Goal: Find specific page/section

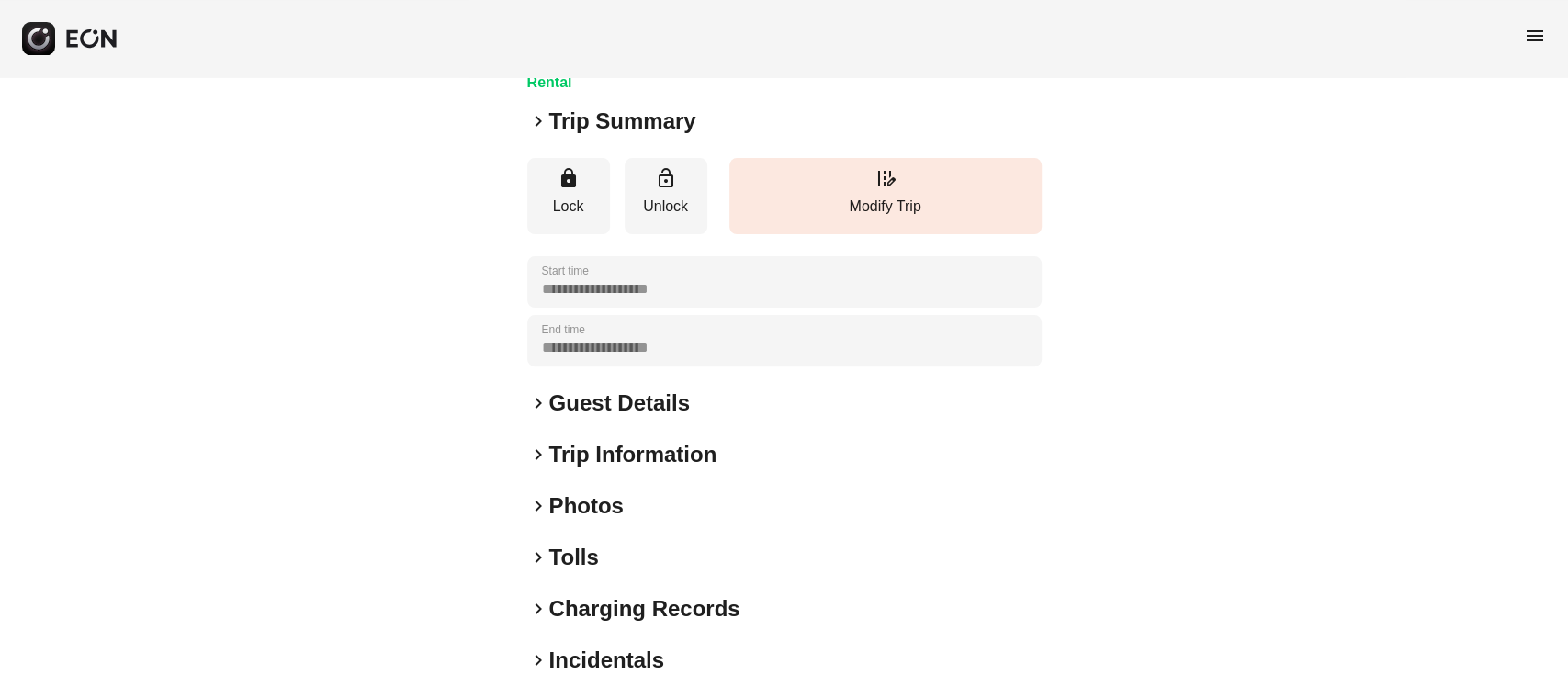
scroll to position [122, 0]
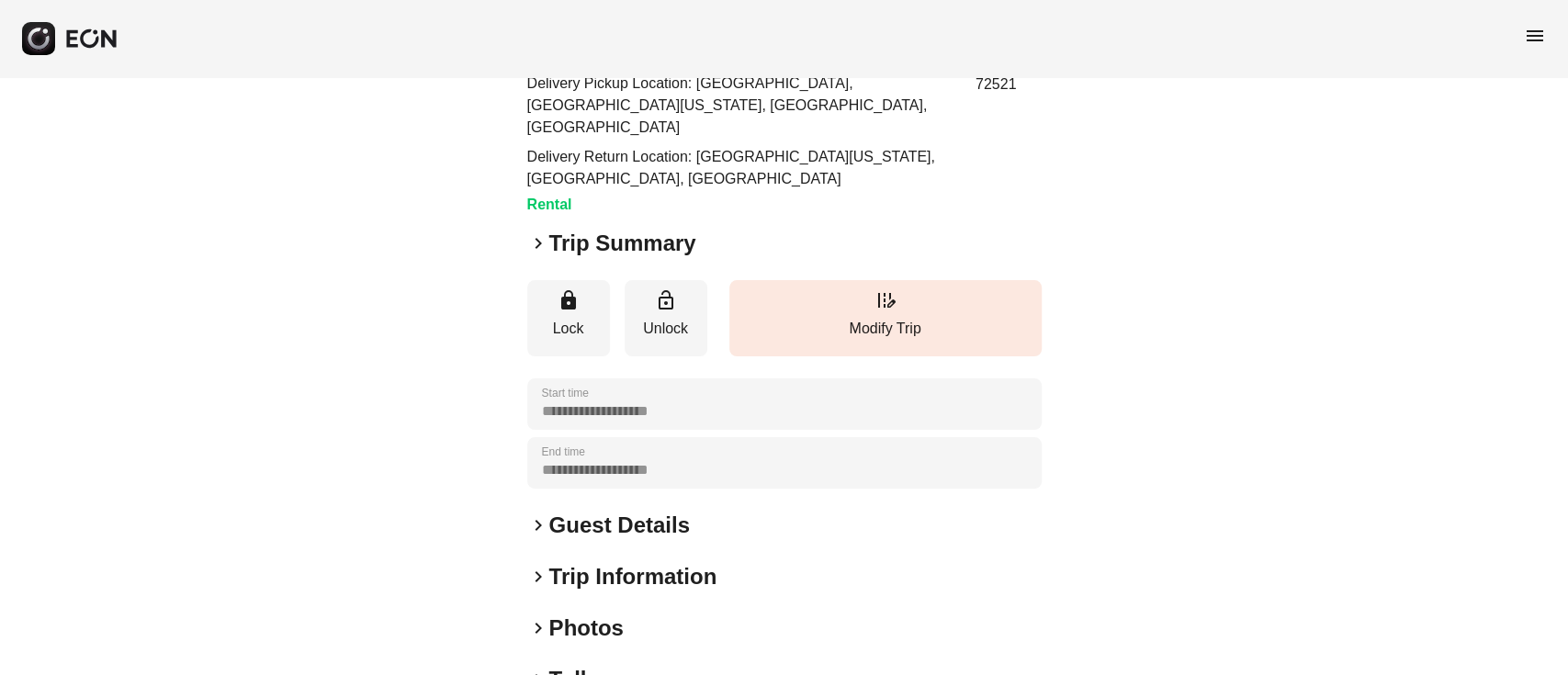
click at [1535, 39] on span "menu" at bounding box center [1534, 36] width 22 height 22
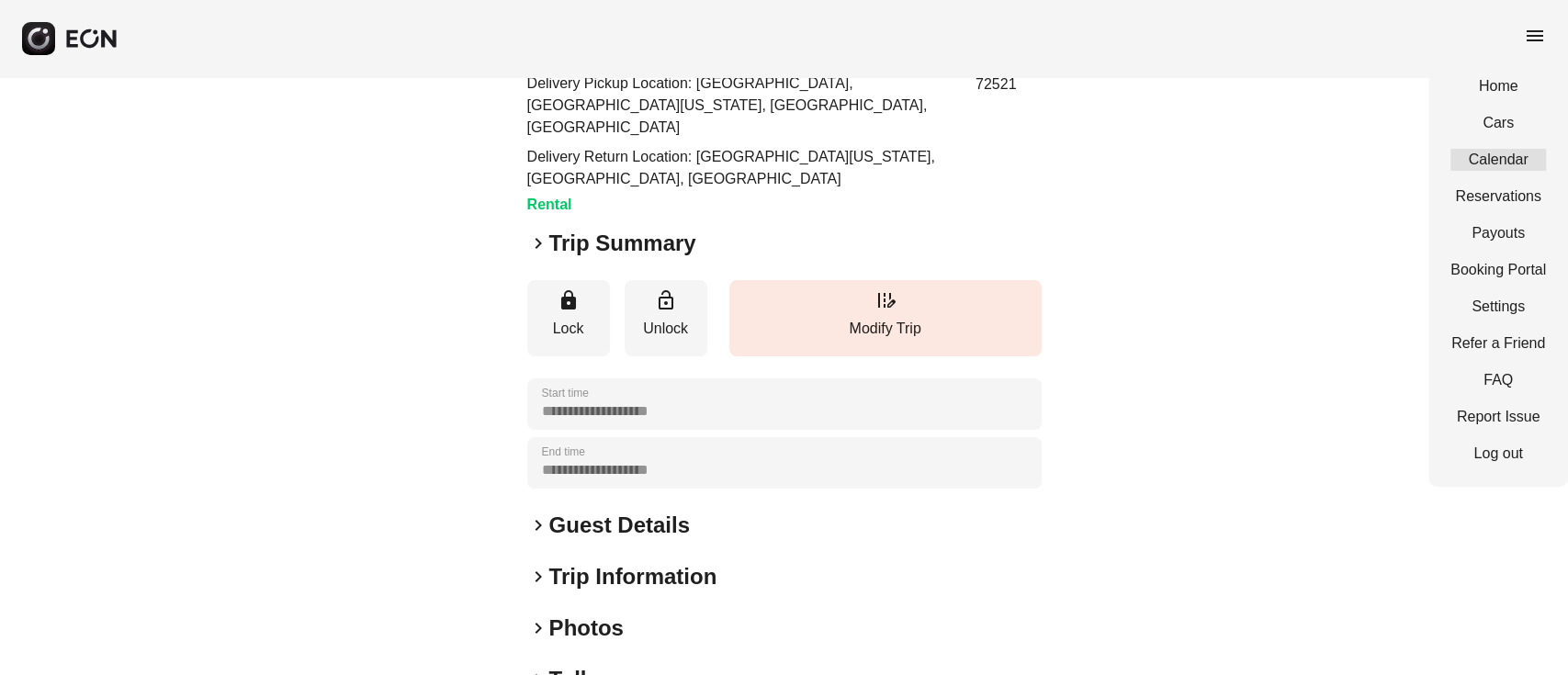
click at [1491, 149] on link "Calendar" at bounding box center [1498, 160] width 95 height 22
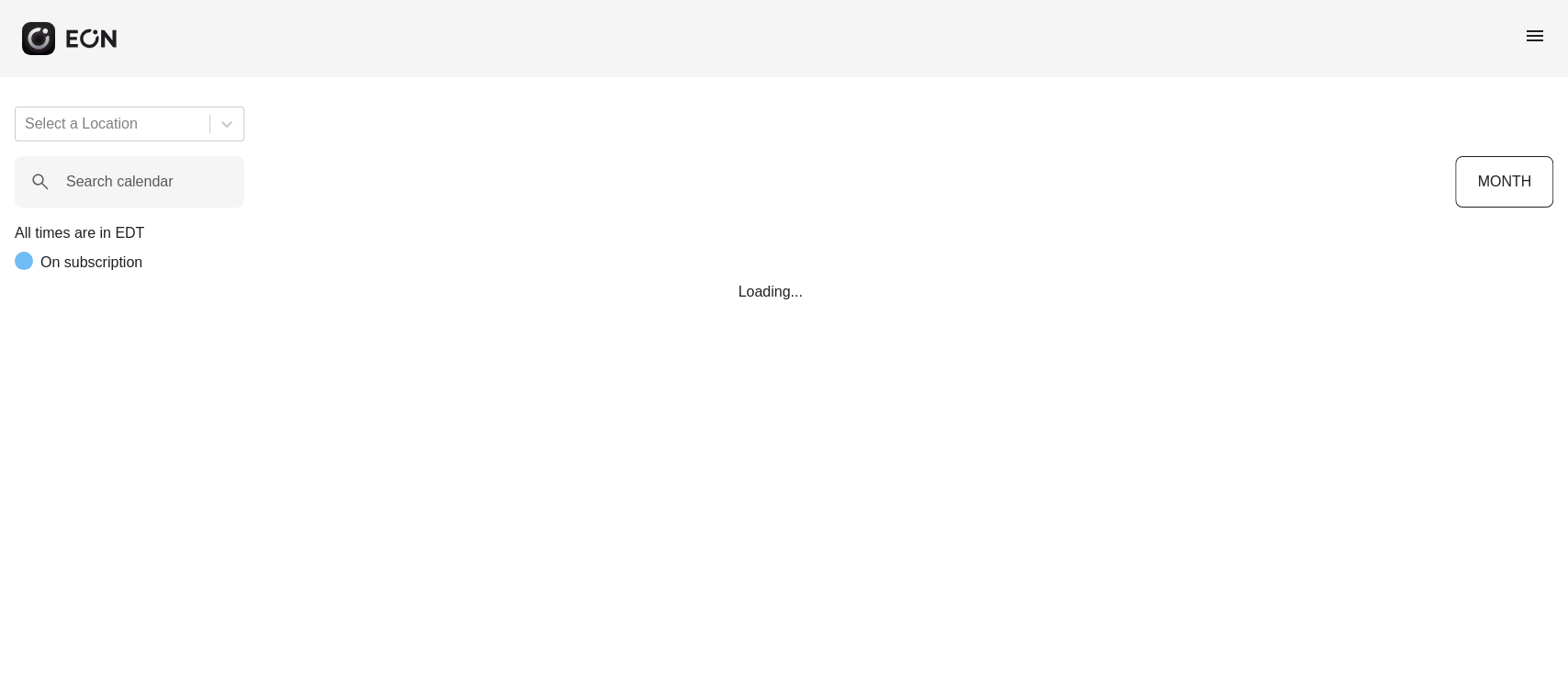
scroll to position [0, 500]
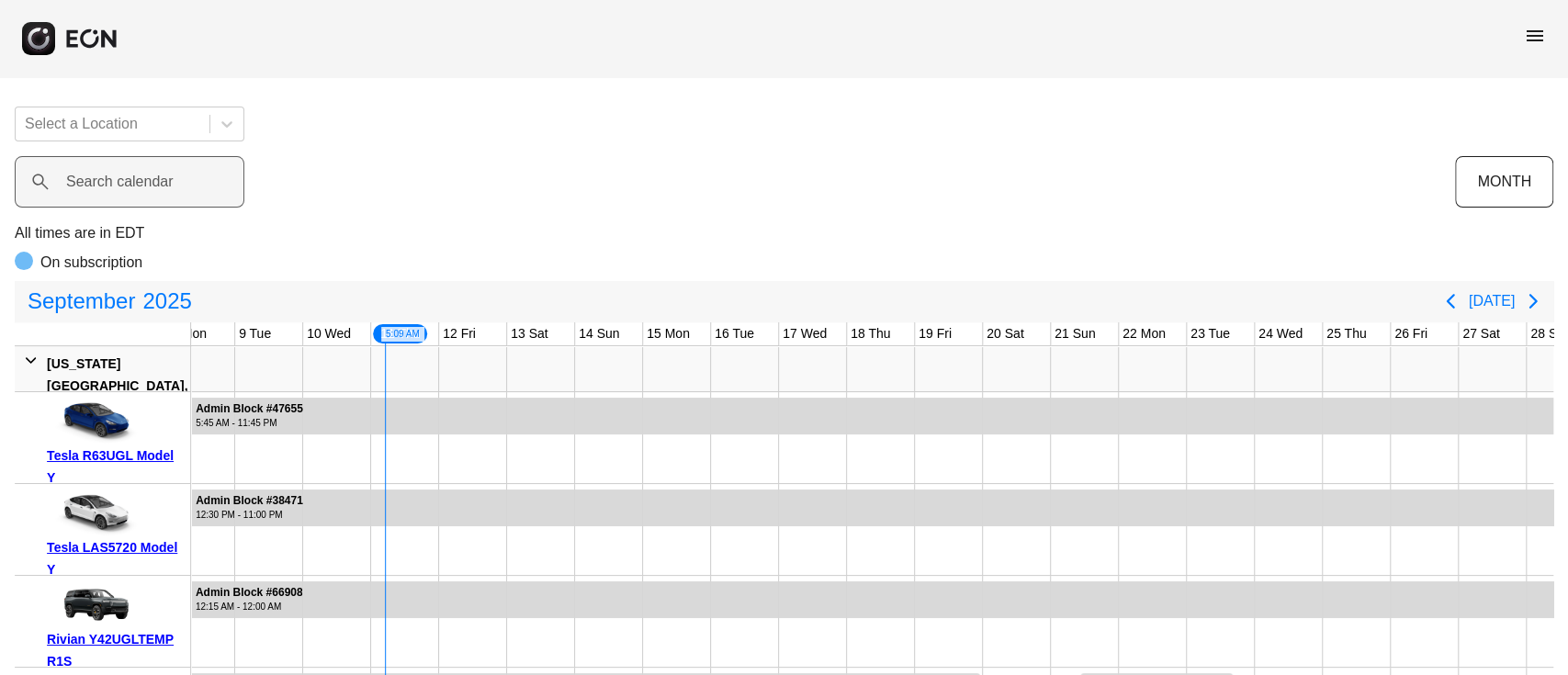
click at [132, 174] on label "Search calendar" at bounding box center [120, 182] width 108 height 22
click at [132, 174] on calendar "Search calendar" at bounding box center [129, 182] width 230 height 52
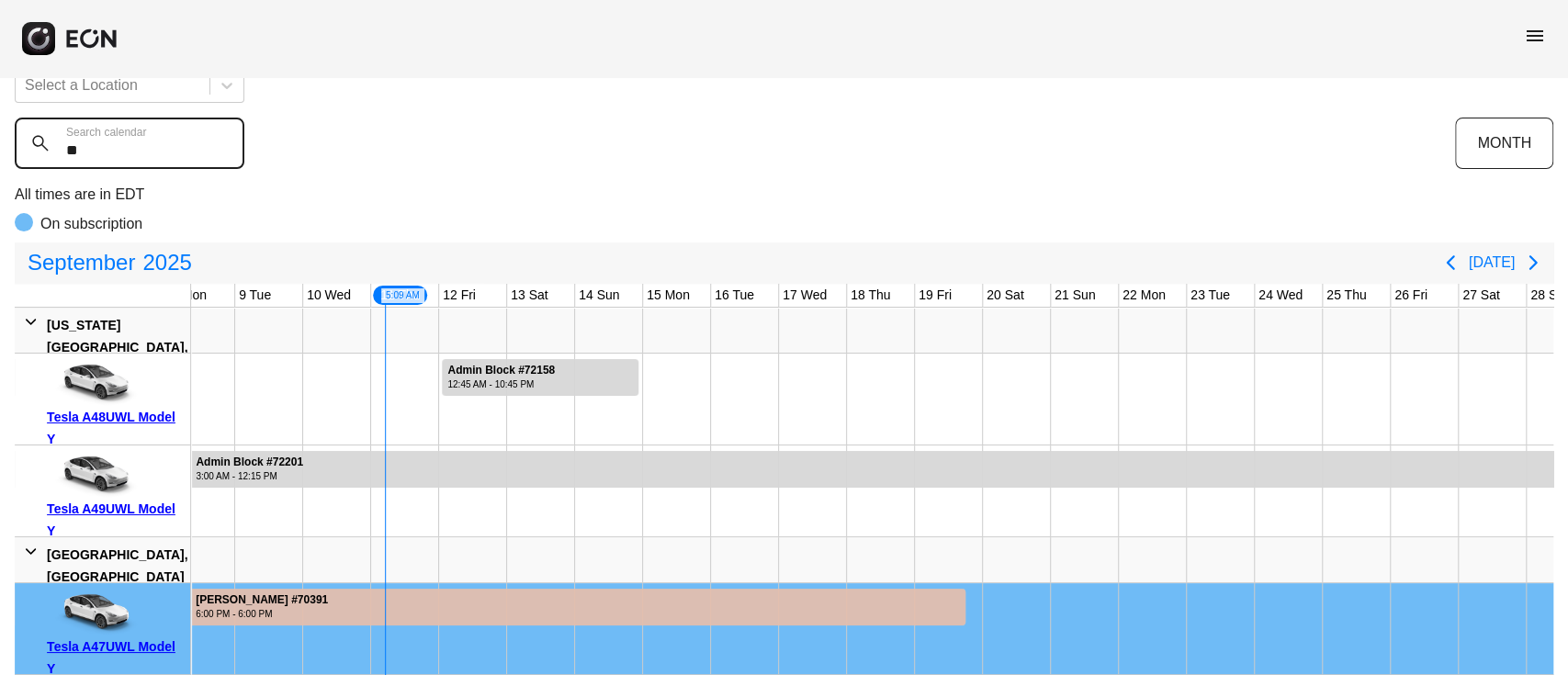
scroll to position [57, 0]
type calendar "**"
click at [68, 498] on div "Tesla A49UWL Model Y" at bounding box center [115, 520] width 137 height 44
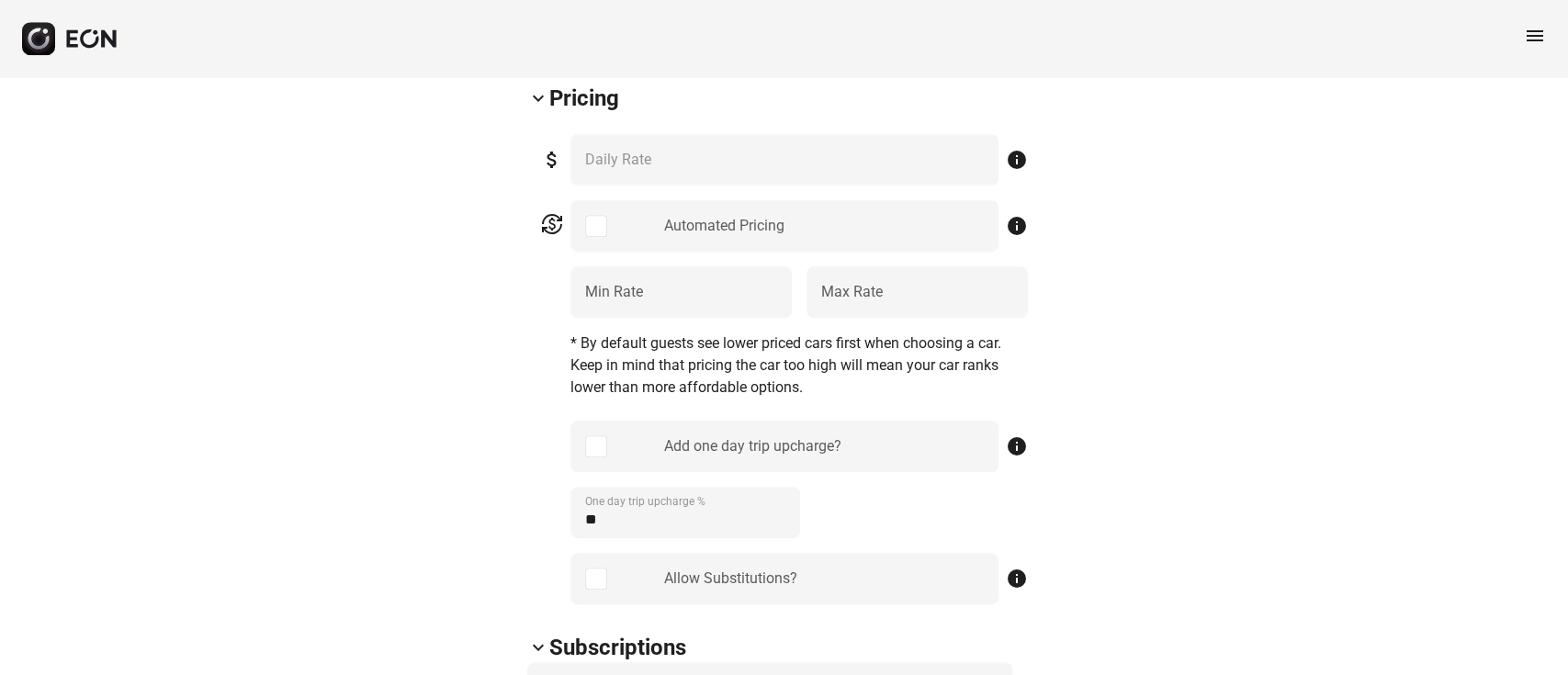
scroll to position [979, 0]
